Goal: Information Seeking & Learning: Learn about a topic

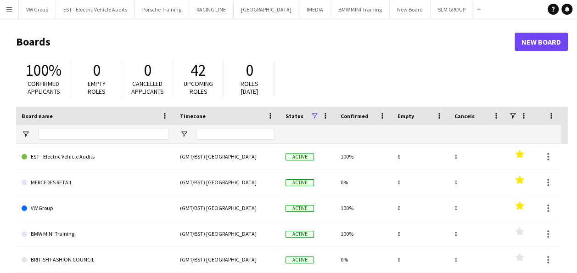
click at [9, 10] on app-icon "Menu" at bounding box center [9, 9] width 7 height 7
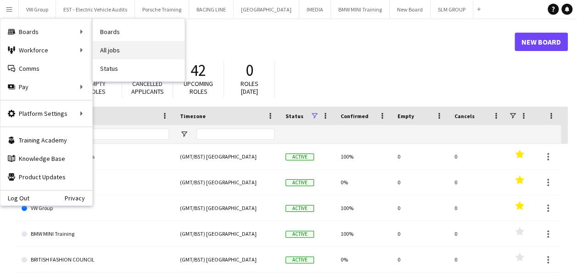
click at [112, 49] on link "All jobs" at bounding box center [139, 50] width 92 height 18
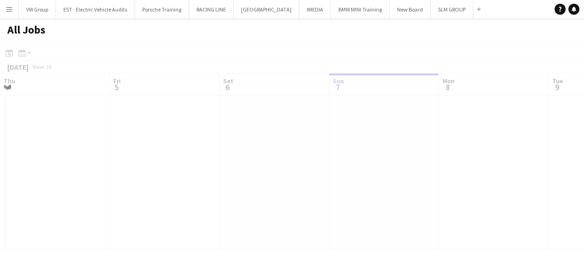
scroll to position [0, 220]
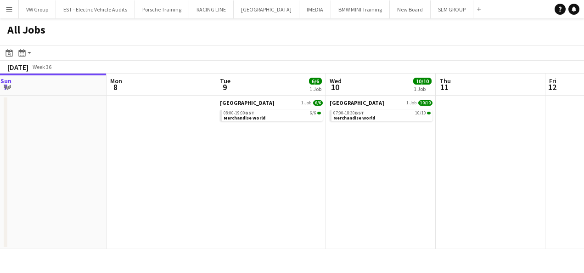
drag, startPoint x: 342, startPoint y: 183, endPoint x: 254, endPoint y: 186, distance: 87.3
click at [255, 186] on app-calendar-viewport "Thu 4 Fri 5 Sat 6 Sun 7 Mon 8 Tue 9 6/6 1 Job Wed 10 10/10 1 Job Thu 11 Fri 12 …" at bounding box center [292, 160] width 584 height 175
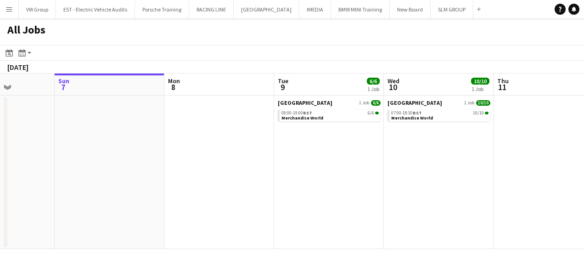
drag, startPoint x: 310, startPoint y: 186, endPoint x: 210, endPoint y: 197, distance: 100.4
click at [212, 198] on app-calendar-viewport "Thu 4 Fri 5 Sat 6 Sun 7 Mon 8 Tue 9 6/6 1 Job Wed 10 10/10 1 Job Thu 11 Fri 12 …" at bounding box center [292, 160] width 584 height 175
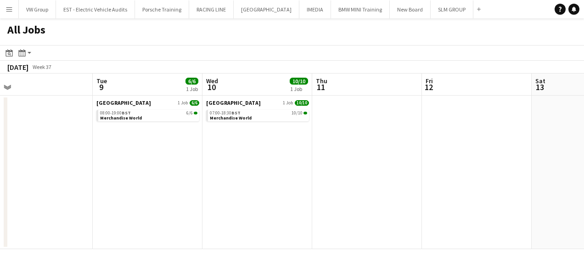
click at [213, 190] on app-all-jobs "All Jobs Date picker [DATE] [DATE] [DATE] M [DATE] T [DATE] W [DATE] T [DATE] F…" at bounding box center [292, 133] width 584 height 231
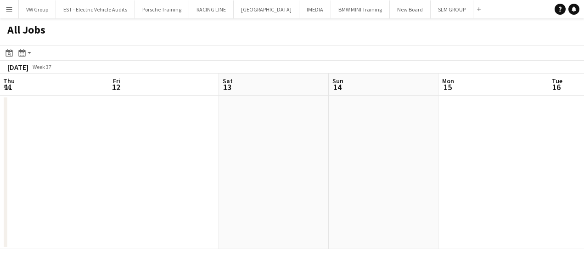
drag, startPoint x: 393, startPoint y: 176, endPoint x: 277, endPoint y: 173, distance: 115.8
click at [234, 180] on app-calendar-viewport "Mon 8 Tue 9 6/6 1 Job Wed 10 10/10 1 Job Thu 11 Fri 12 Sat 13 Sun 14 Mon 15 Tue…" at bounding box center [292, 160] width 584 height 175
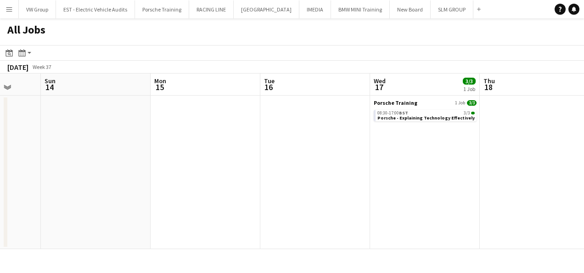
drag, startPoint x: 400, startPoint y: 172, endPoint x: 211, endPoint y: 184, distance: 190.1
click at [224, 184] on app-calendar-viewport "Wed 10 10/10 1 Job Thu 11 Fri 12 Sat 13 Sun 14 Mon 15 Tue 16 Wed 17 3/3 1 Job T…" at bounding box center [292, 160] width 584 height 175
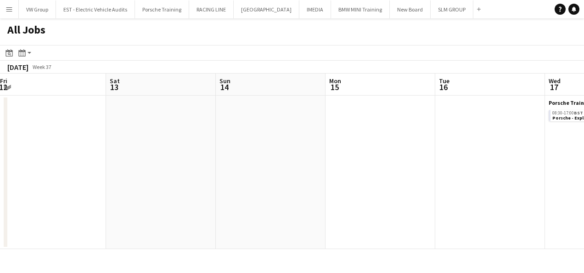
click at [206, 193] on app-all-jobs "All Jobs Date picker [DATE] [DATE] [DATE] M [DATE] T [DATE] W [DATE] T [DATE] F…" at bounding box center [292, 133] width 584 height 231
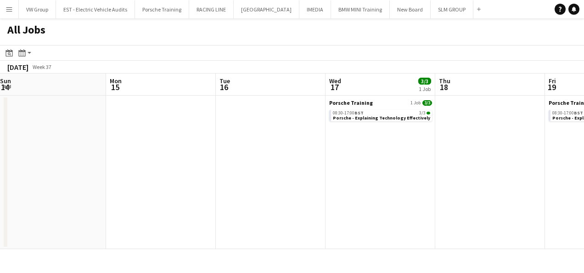
drag, startPoint x: 389, startPoint y: 179, endPoint x: 215, endPoint y: 185, distance: 173.3
click at [233, 186] on app-calendar-viewport "Fri 12 Sat 13 Sun 14 Mon 15 Tue 16 Wed 17 3/3 1 Job Thu 18 Fri 19 3/3 1 Job Sat…" at bounding box center [292, 160] width 584 height 175
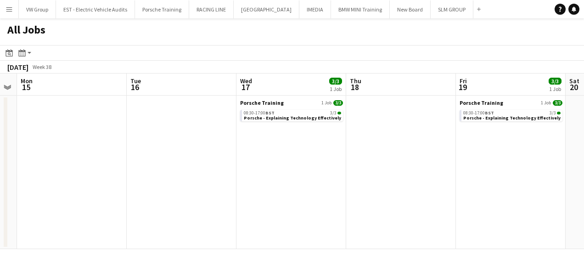
drag, startPoint x: 404, startPoint y: 174, endPoint x: 338, endPoint y: 176, distance: 65.7
click at [228, 188] on app-calendar-viewport "Fri 12 Sat 13 Sun 14 Mon 15 Tue 16 Wed 17 3/3 1 Job Thu 18 Fri 19 3/3 1 Job Sat…" at bounding box center [292, 160] width 584 height 175
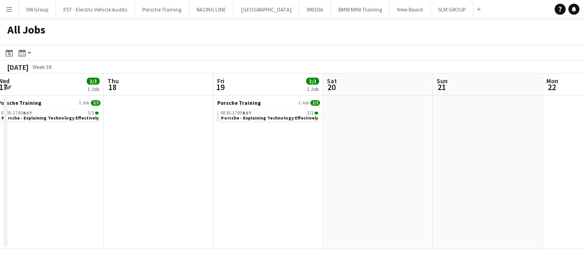
click at [254, 194] on app-all-jobs "All Jobs Date picker [DATE] [DATE] [DATE] M [DATE] T [DATE] W [DATE] T [DATE] F…" at bounding box center [292, 133] width 584 height 231
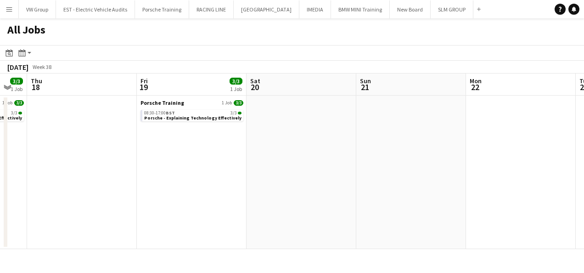
drag, startPoint x: 371, startPoint y: 184, endPoint x: 371, endPoint y: 189, distance: 5.5
click at [398, 186] on app-calendar-viewport "Tue 16 Wed 17 3/3 1 Job Thu 18 Fri 19 3/3 1 Job Sat 20 Sun 21 Mon 22 Tue 23 Wed…" at bounding box center [292, 160] width 584 height 175
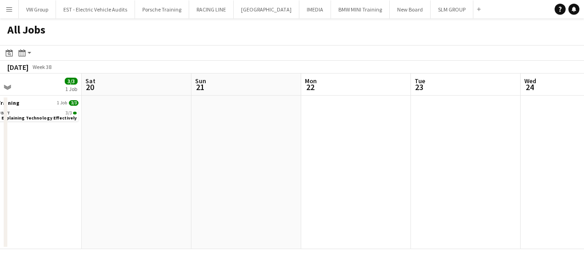
drag, startPoint x: 318, startPoint y: 173, endPoint x: 145, endPoint y: 191, distance: 173.6
click at [149, 192] on app-calendar-viewport "Tue 16 Wed 17 3/3 1 Job Thu 18 Fri 19 3/3 1 Job Sat 20 Sun 21 Mon 22 Tue 23 Wed…" at bounding box center [292, 160] width 584 height 175
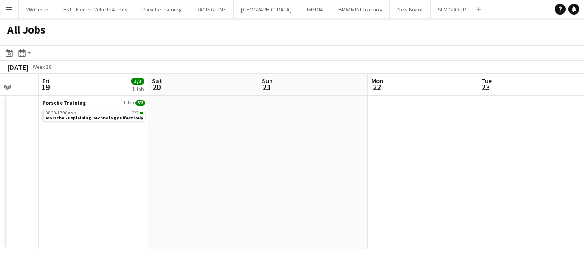
drag, startPoint x: 348, startPoint y: 159, endPoint x: 373, endPoint y: 160, distance: 24.8
click at [373, 160] on app-calendar-viewport "Tue 16 Wed 17 3/3 1 Job Thu 18 Fri 19 3/3 1 Job Sat 20 Sun 21 Mon 22 Tue 23 Wed…" at bounding box center [292, 160] width 584 height 175
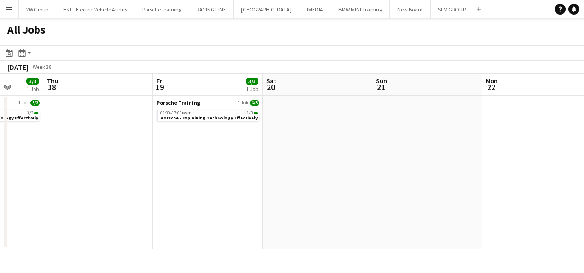
drag, startPoint x: 376, startPoint y: 154, endPoint x: 142, endPoint y: 182, distance: 235.0
click at [391, 155] on app-calendar-viewport "Mon 15 Tue 16 Wed 17 3/3 1 Job Thu 18 Fri 19 3/3 1 Job Sat 20 Sun 21 Mon 22 Tue…" at bounding box center [292, 160] width 584 height 175
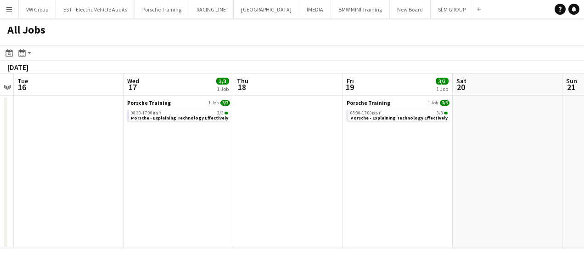
drag, startPoint x: 319, startPoint y: 156, endPoint x: 379, endPoint y: 154, distance: 60.2
click at [360, 153] on app-calendar-viewport "Sun 14 Mon 15 Tue 16 Wed 17 3/3 1 Job Thu 18 Fri 19 3/3 1 Job Sat 20 Sun 21 Mon…" at bounding box center [292, 160] width 584 height 175
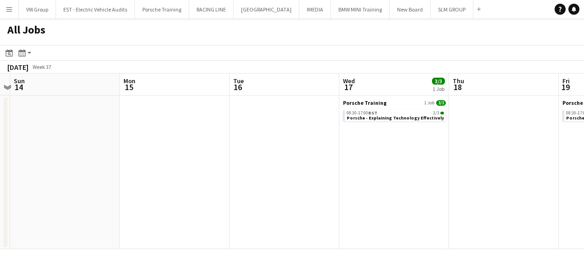
drag, startPoint x: 116, startPoint y: 186, endPoint x: 364, endPoint y: 156, distance: 249.3
click at [364, 156] on app-calendar-viewport "Fri 12 Sat 13 Sun 14 Mon 15 Tue 16 Wed 17 3/3 1 Job Thu 18 Fri 19 3/3 1 Job Sat…" at bounding box center [292, 160] width 584 height 175
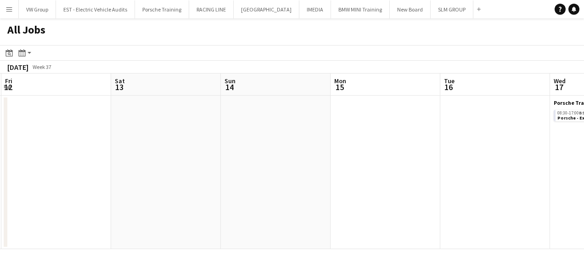
drag, startPoint x: 85, startPoint y: 186, endPoint x: 259, endPoint y: 164, distance: 174.5
click at [189, 171] on app-calendar-viewport "Wed 10 10/10 1 Job Thu 11 Fri 12 Sat 13 Sun 14 Mon 15 Tue 16 Wed 17 3/3 1 Job T…" at bounding box center [292, 160] width 584 height 175
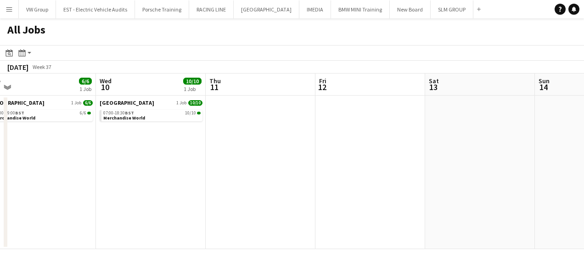
drag, startPoint x: 102, startPoint y: 188, endPoint x: 307, endPoint y: 170, distance: 206.1
click at [305, 170] on app-calendar-viewport "Sun 7 Mon 8 Tue 9 6/6 1 Job Wed 10 10/10 1 Job Thu 11 Fri 12 Sat 13 Sun 14 Mon …" at bounding box center [292, 160] width 584 height 175
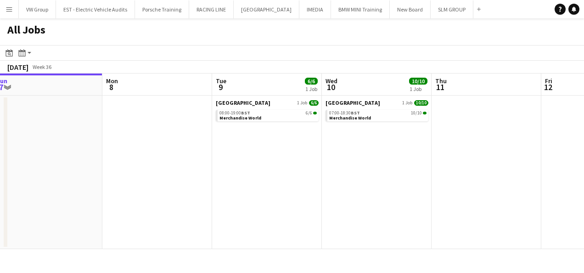
drag, startPoint x: 153, startPoint y: 185, endPoint x: 291, endPoint y: 169, distance: 138.7
click at [290, 169] on app-calendar-viewport "Fri 5 Sat 6 Sun 7 Mon 8 Tue 9 6/6 1 Job Wed 10 10/10 1 Job Thu 11 Fri 12 Sat 13…" at bounding box center [292, 160] width 584 height 175
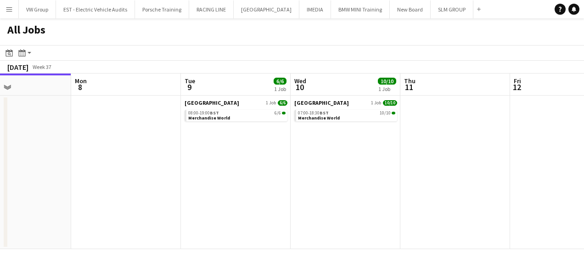
drag, startPoint x: 163, startPoint y: 170, endPoint x: 244, endPoint y: 163, distance: 81.5
click at [235, 163] on app-calendar-viewport "Fri 5 Sat 6 Sun 7 Mon 8 Tue 9 6/6 1 Job Wed 10 10/10 1 Job Thu 11 Fri 12 Sat 13…" at bounding box center [292, 160] width 584 height 175
